Goal: Find specific page/section: Find specific page/section

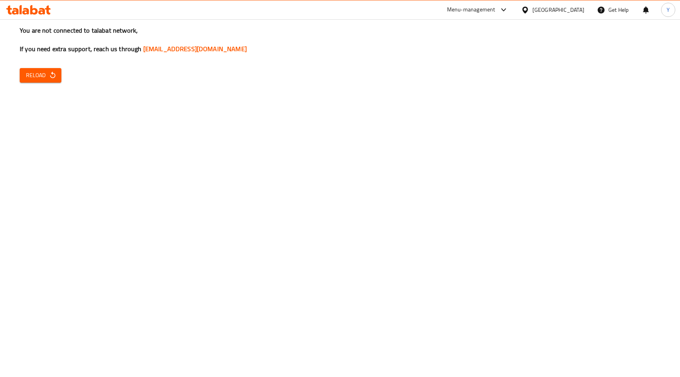
click at [29, 80] on button "Reload" at bounding box center [41, 75] width 42 height 15
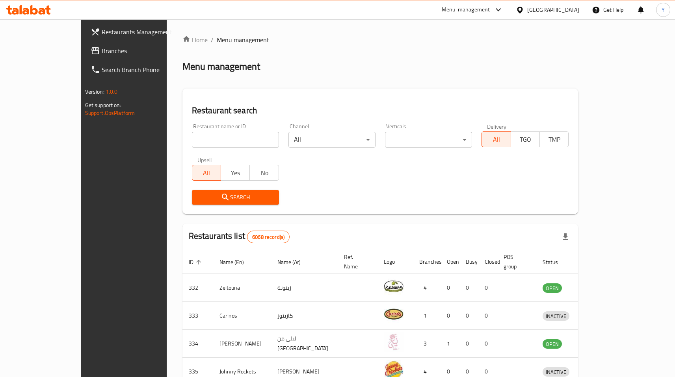
click at [566, 12] on div "[GEOGRAPHIC_DATA]" at bounding box center [553, 10] width 52 height 9
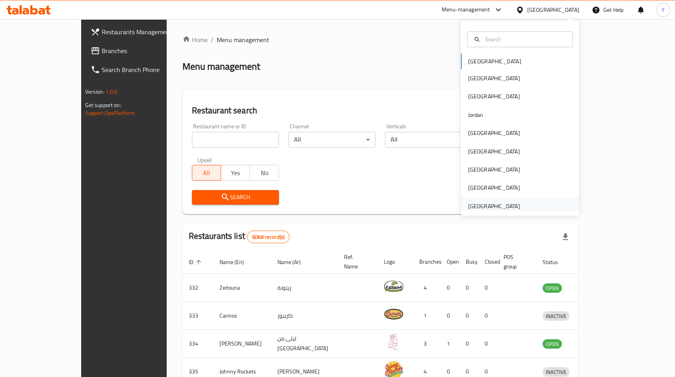
click at [471, 207] on div "[GEOGRAPHIC_DATA]" at bounding box center [494, 206] width 52 height 9
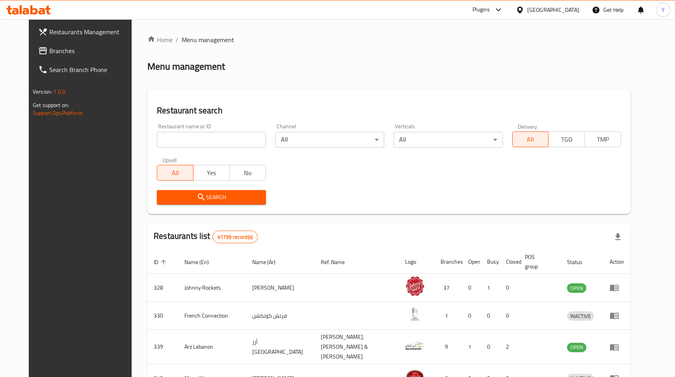
click at [176, 137] on input "search" at bounding box center [211, 140] width 109 height 16
paste input "634275"
type input "634275"
click button "Search" at bounding box center [211, 197] width 109 height 15
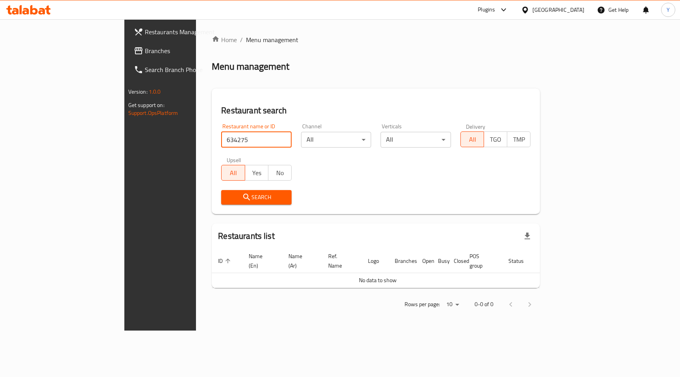
click at [551, 9] on div "[GEOGRAPHIC_DATA]" at bounding box center [559, 10] width 52 height 9
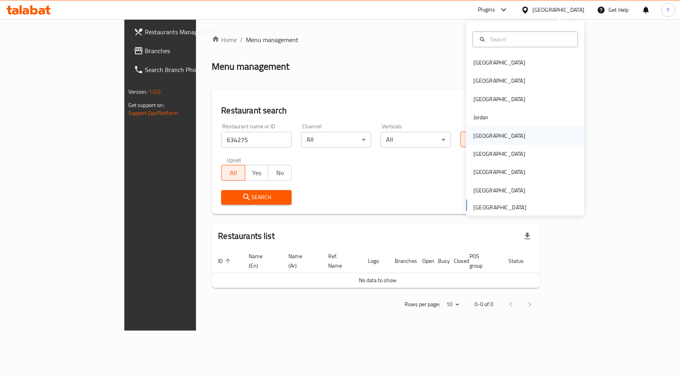
click at [486, 139] on div "[GEOGRAPHIC_DATA]" at bounding box center [499, 136] width 65 height 18
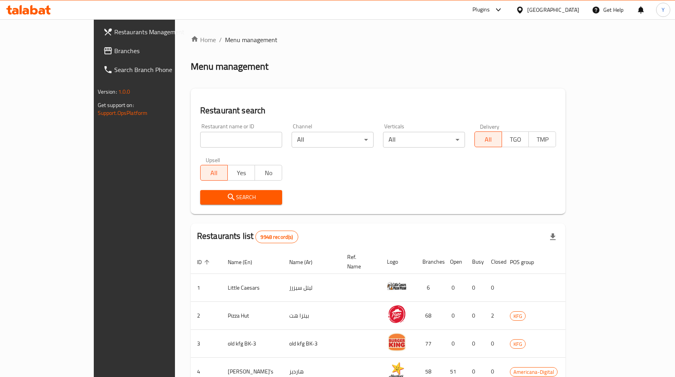
click at [200, 143] on input "search" at bounding box center [241, 140] width 82 height 16
paste input "634275"
type input "634275"
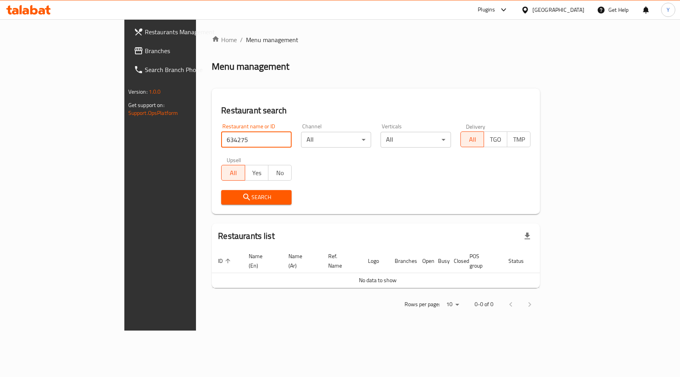
click at [580, 7] on div "[GEOGRAPHIC_DATA]" at bounding box center [559, 10] width 52 height 9
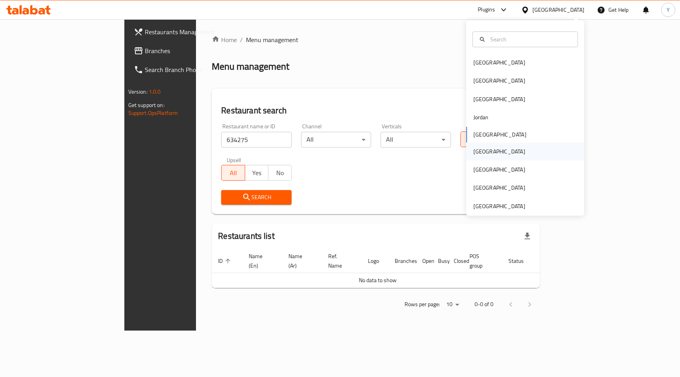
click at [485, 158] on div "[GEOGRAPHIC_DATA]" at bounding box center [499, 152] width 65 height 18
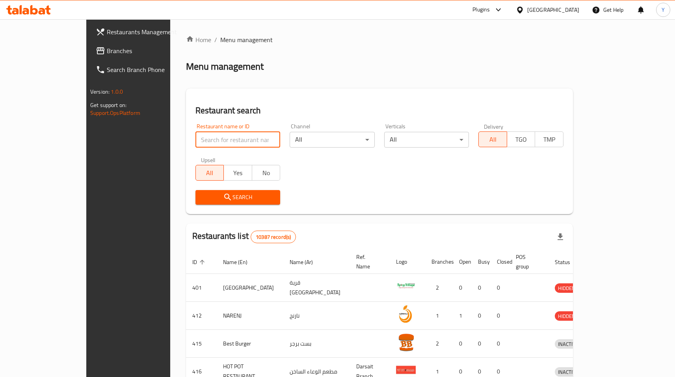
click at [195, 140] on input "search" at bounding box center [237, 140] width 85 height 16
paste input "634275"
type input "634275"
click at [223, 195] on icon "submit" at bounding box center [227, 197] width 9 height 9
